Goal: Find specific page/section

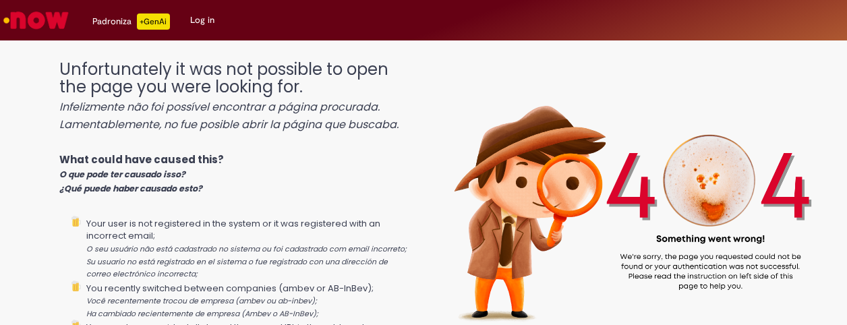
click at [31, 9] on img "Go to homepage" at bounding box center [35, 20] width 69 height 27
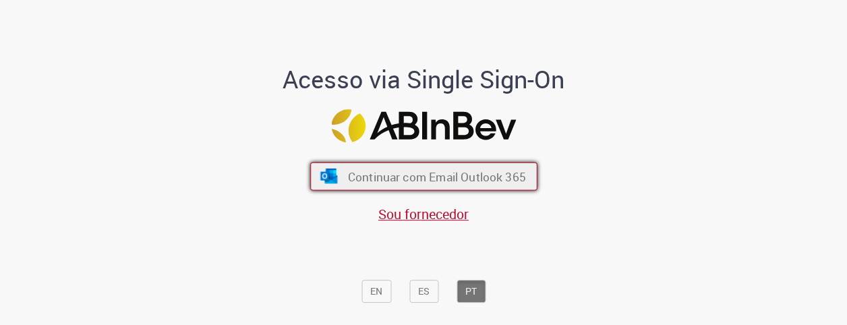
click at [351, 174] on span "Continuar com Email Outlook 365" at bounding box center [436, 177] width 178 height 16
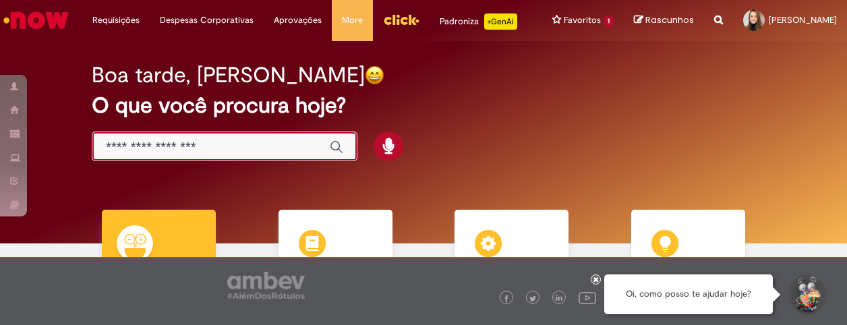
click at [183, 150] on input "Basta digitar aqui" at bounding box center [211, 148] width 210 height 16
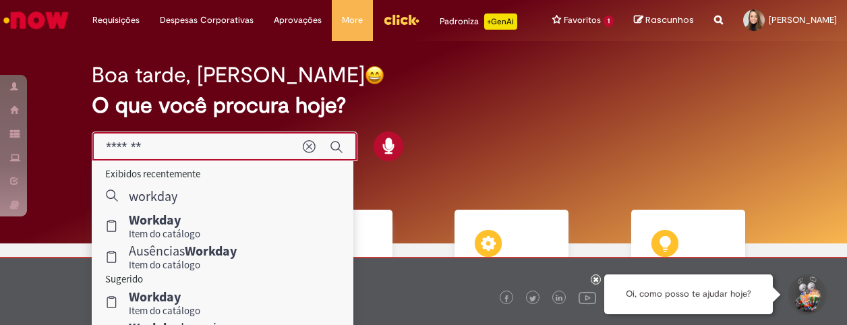
type input "*******"
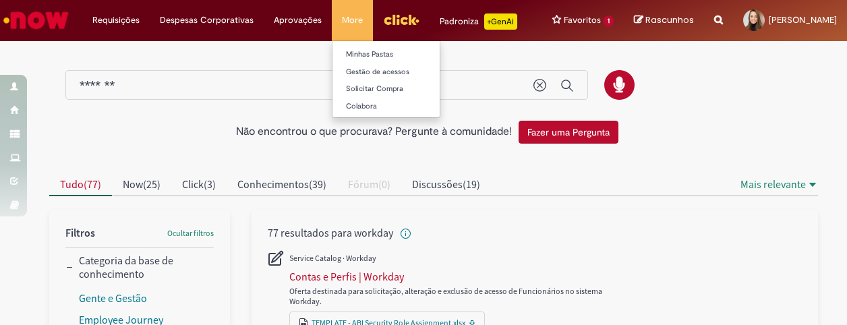
click at [359, 20] on li "More Minhas Pastas Gestão de acessos Solicitar Compra Colabora" at bounding box center [352, 20] width 41 height 40
click at [400, 23] on img "Menu Cabeçalho" at bounding box center [401, 19] width 36 height 20
